Goal: Register for event/course

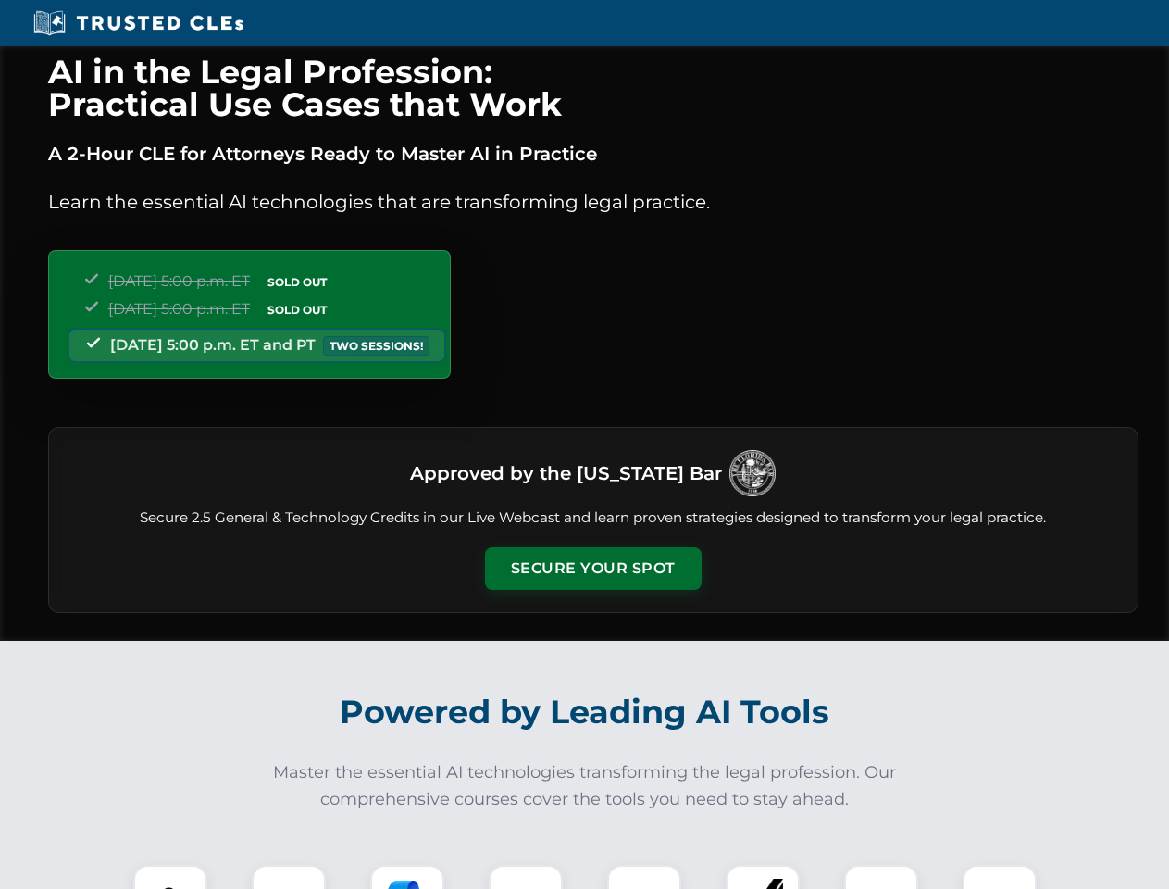
click at [593, 568] on button "Secure Your Spot" at bounding box center [593, 568] width 217 height 43
click at [170, 877] on img at bounding box center [171, 902] width 54 height 54
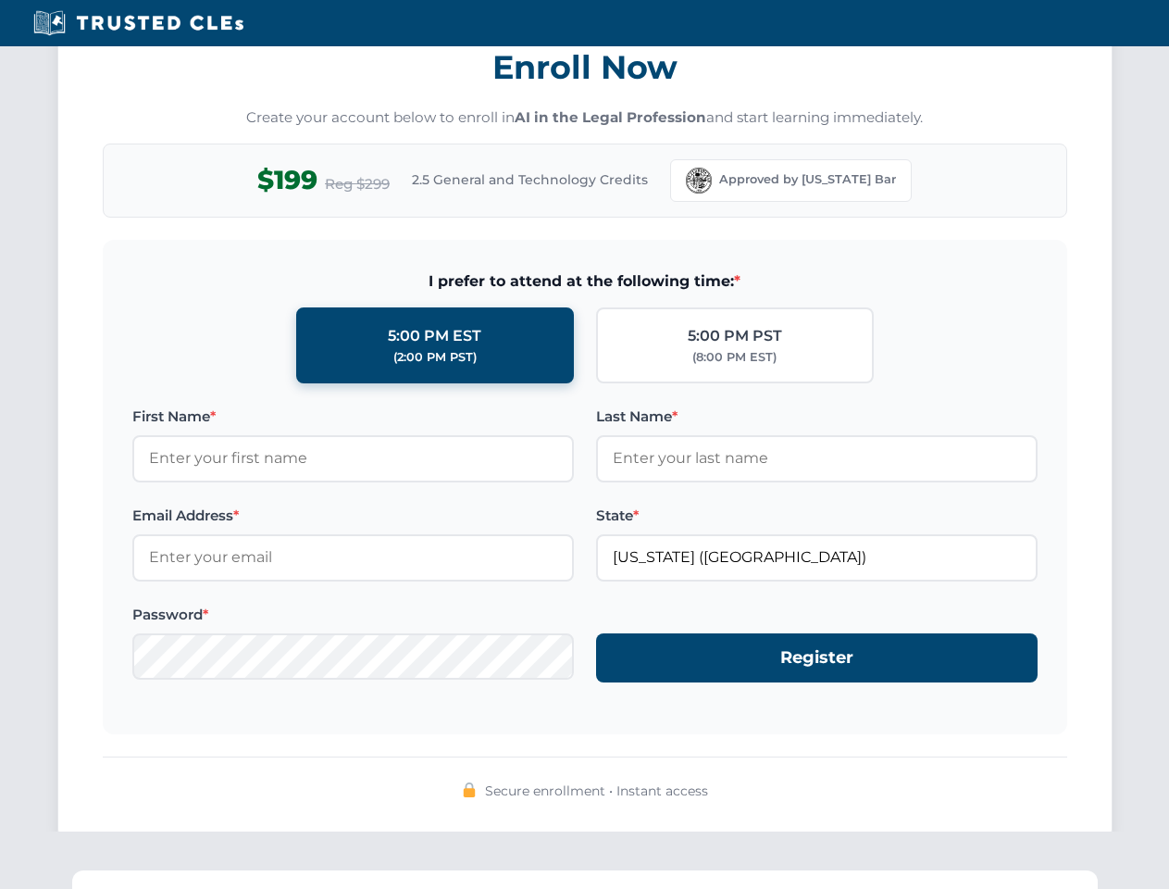
scroll to position [1817, 0]
